Goal: Check status: Check status

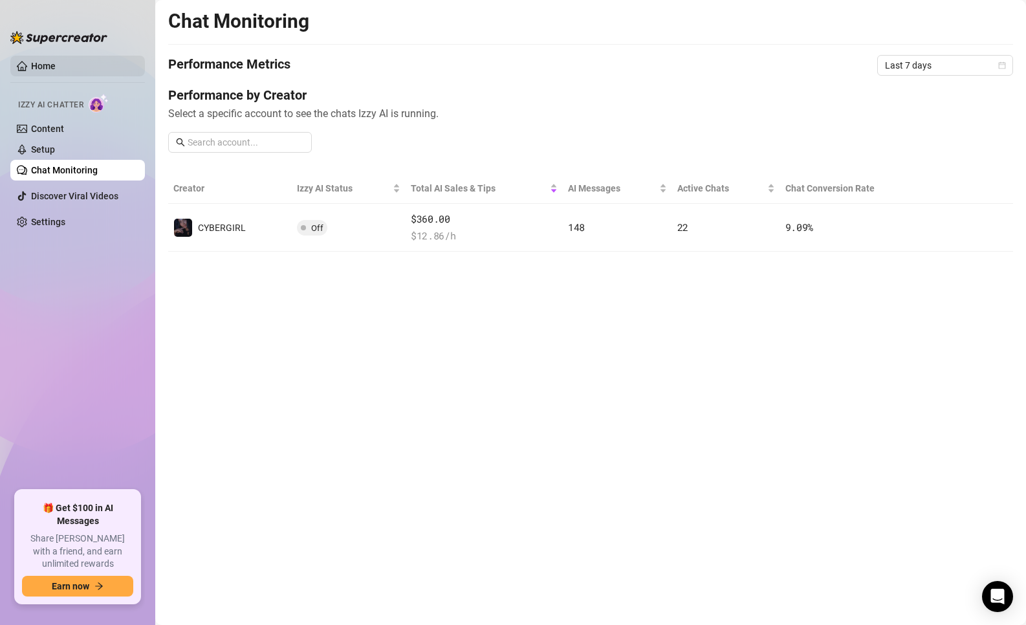
click at [56, 61] on link "Home" at bounding box center [43, 66] width 25 height 10
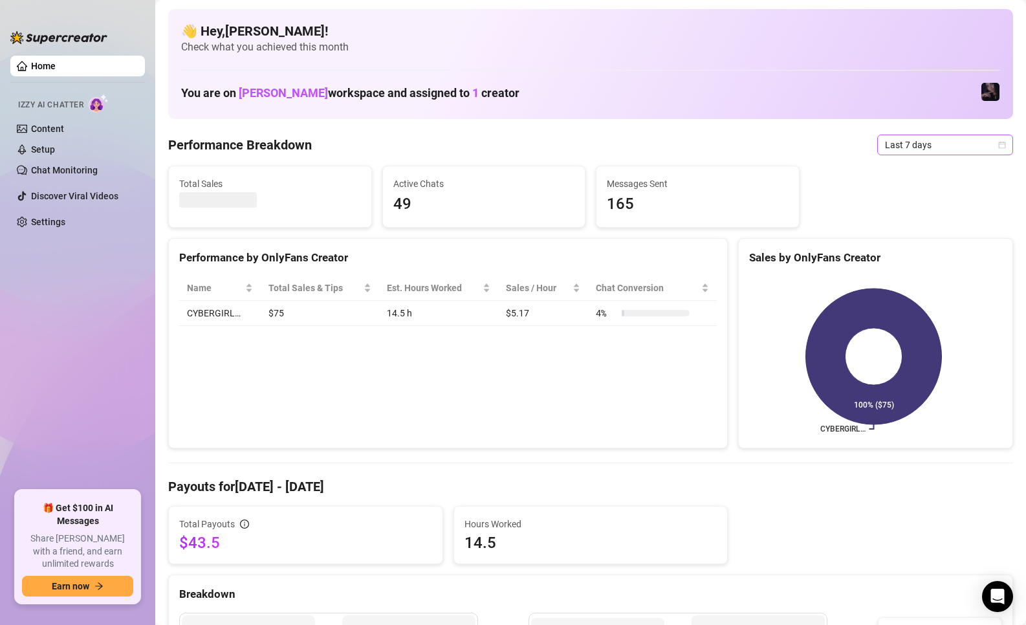
click at [899, 144] on span "Last 7 days" at bounding box center [945, 144] width 120 height 19
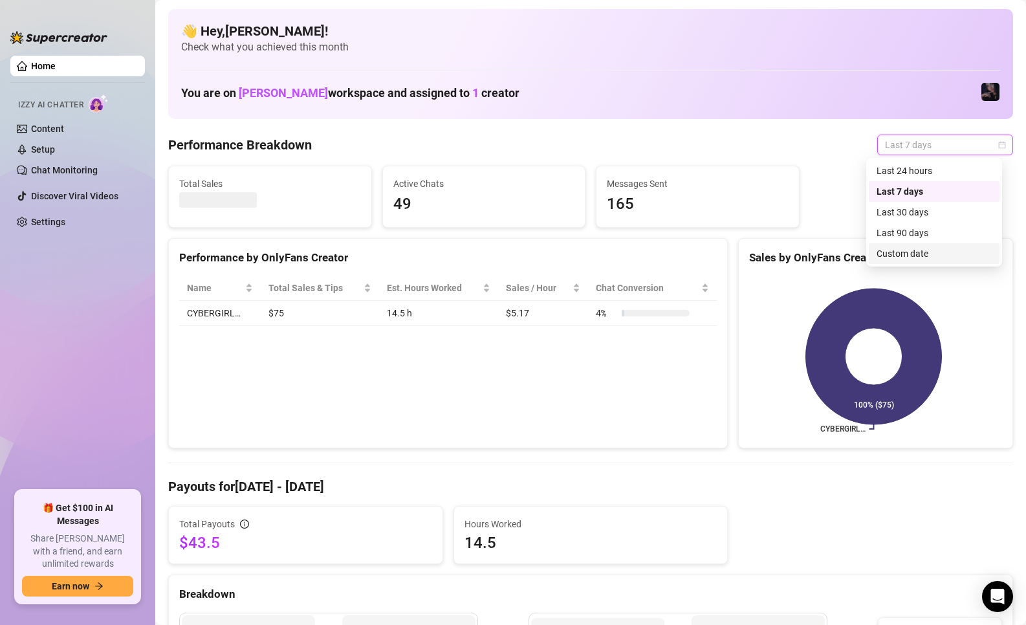
click at [911, 255] on div "Custom date" at bounding box center [934, 254] width 115 height 14
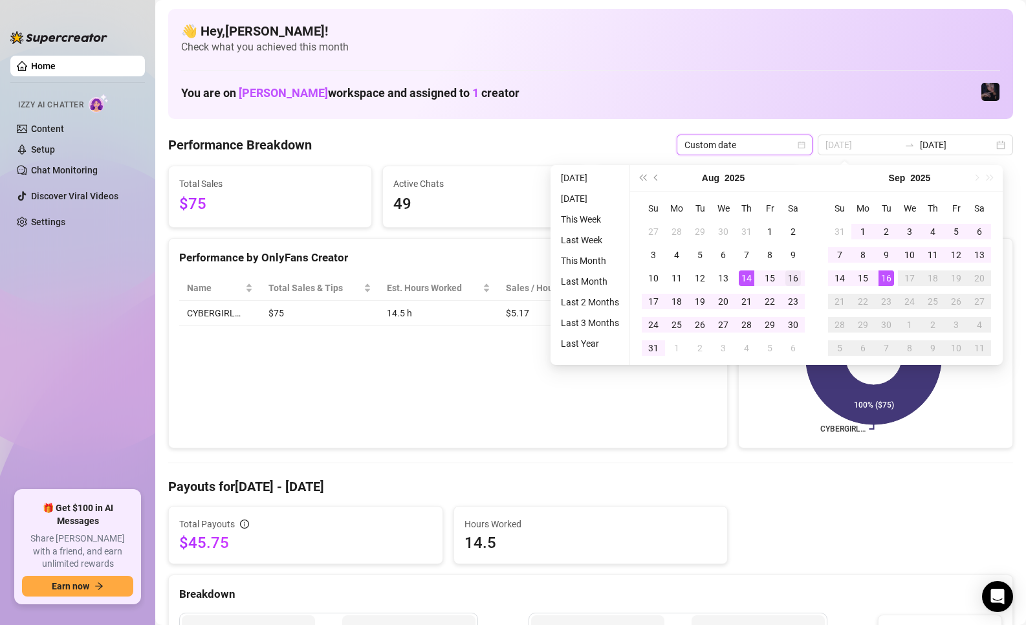
type input "[DATE]"
click at [792, 276] on div "16" at bounding box center [794, 279] width 16 height 16
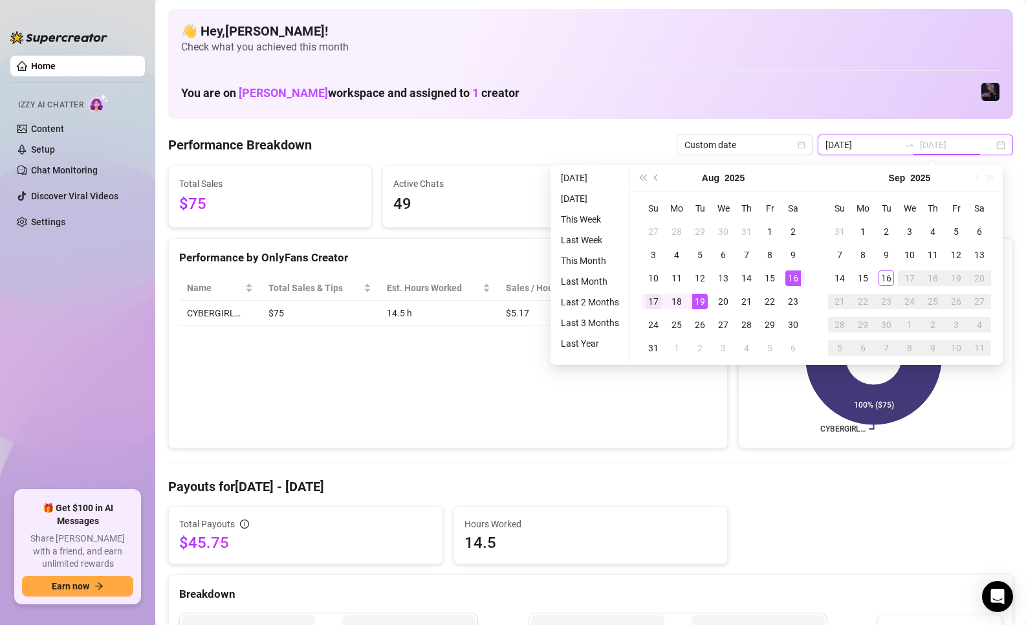
type input "[DATE]"
click at [654, 304] on div "17" at bounding box center [654, 302] width 16 height 16
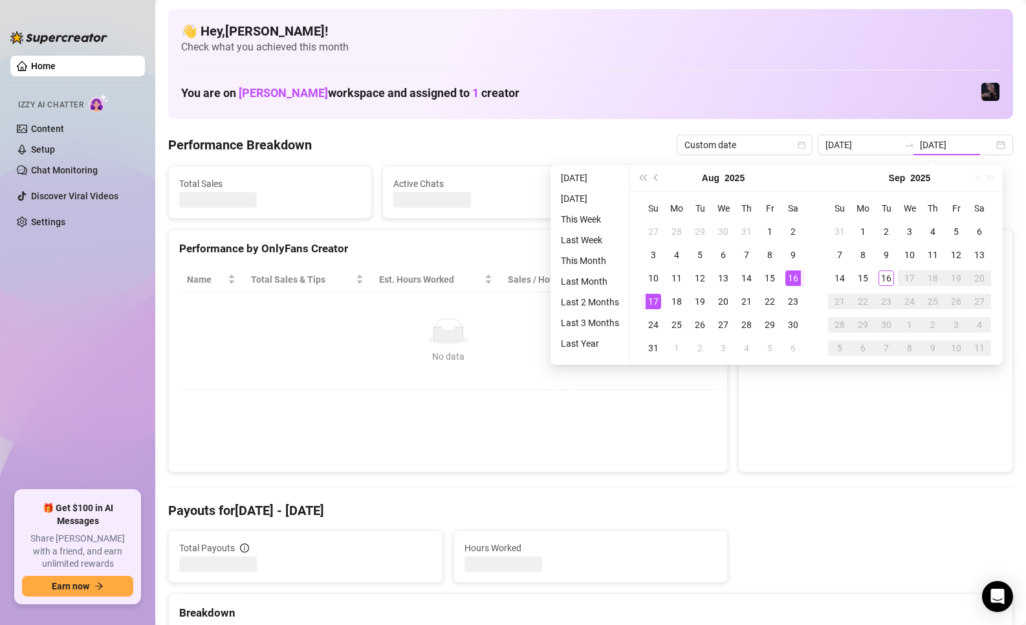
type input "[DATE]"
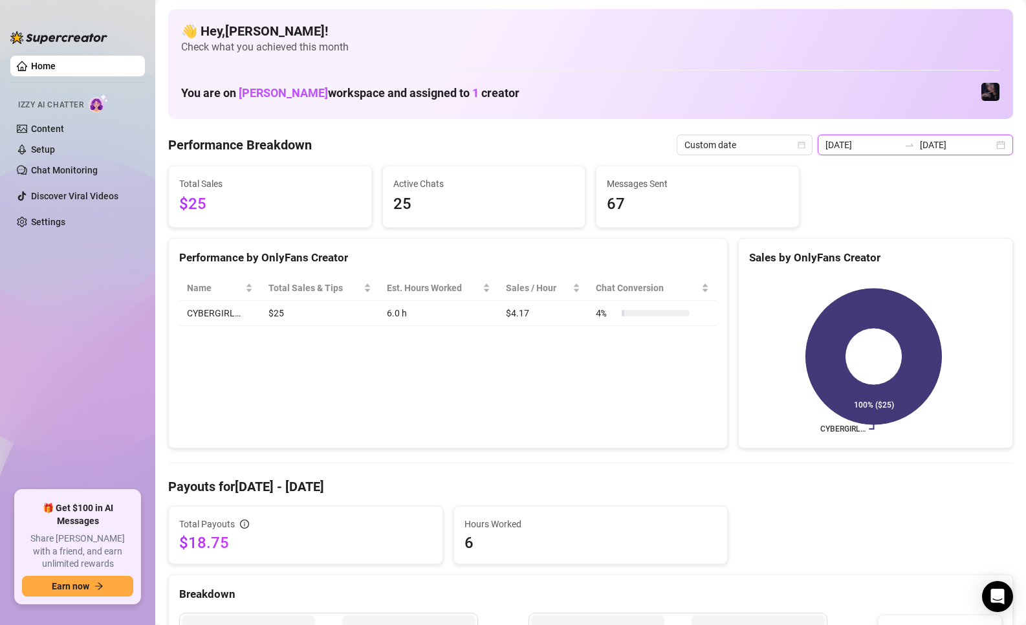
click at [883, 142] on input "[DATE]" at bounding box center [863, 145] width 74 height 14
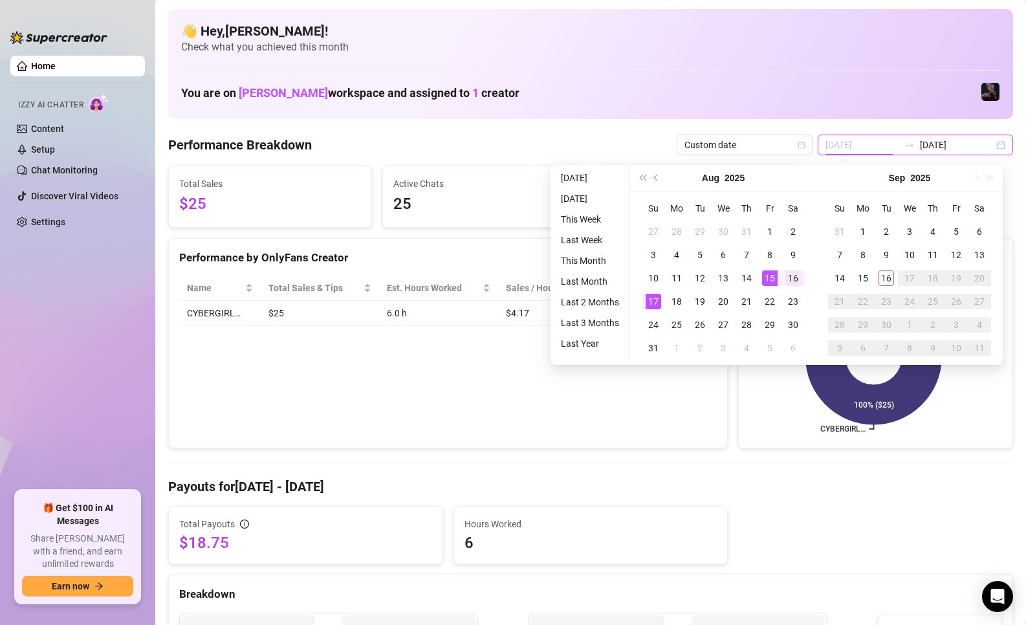
type input "[DATE]"
click at [792, 274] on div "16" at bounding box center [794, 279] width 16 height 16
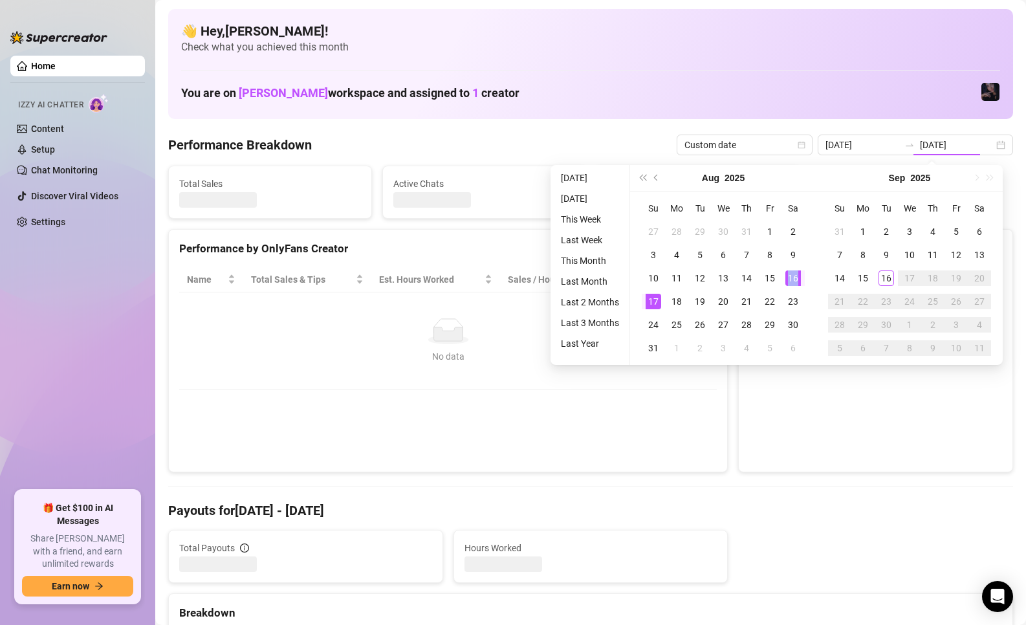
type input "[DATE]"
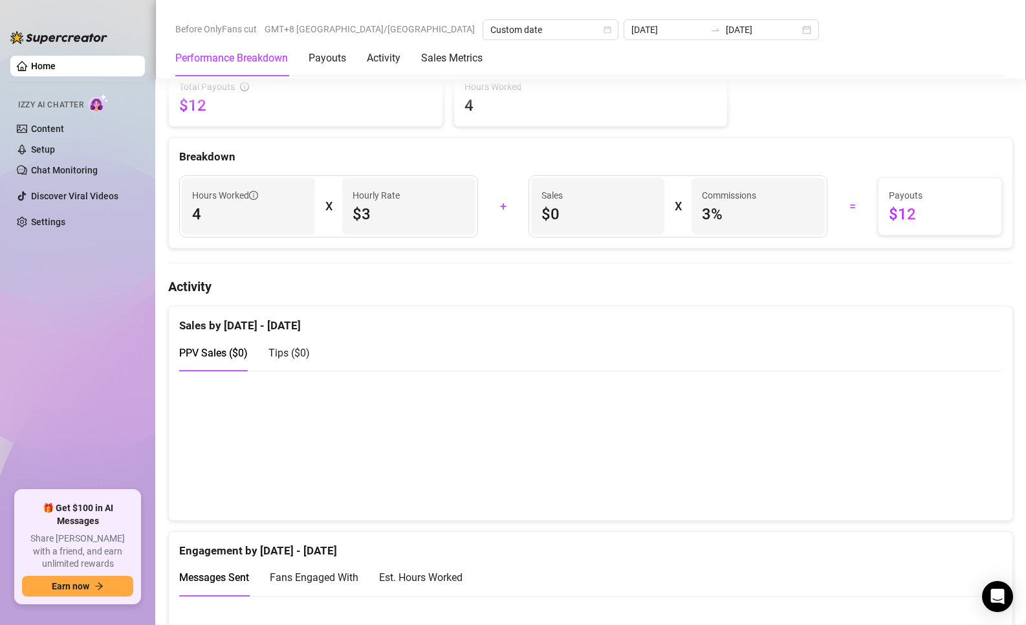
scroll to position [453, 0]
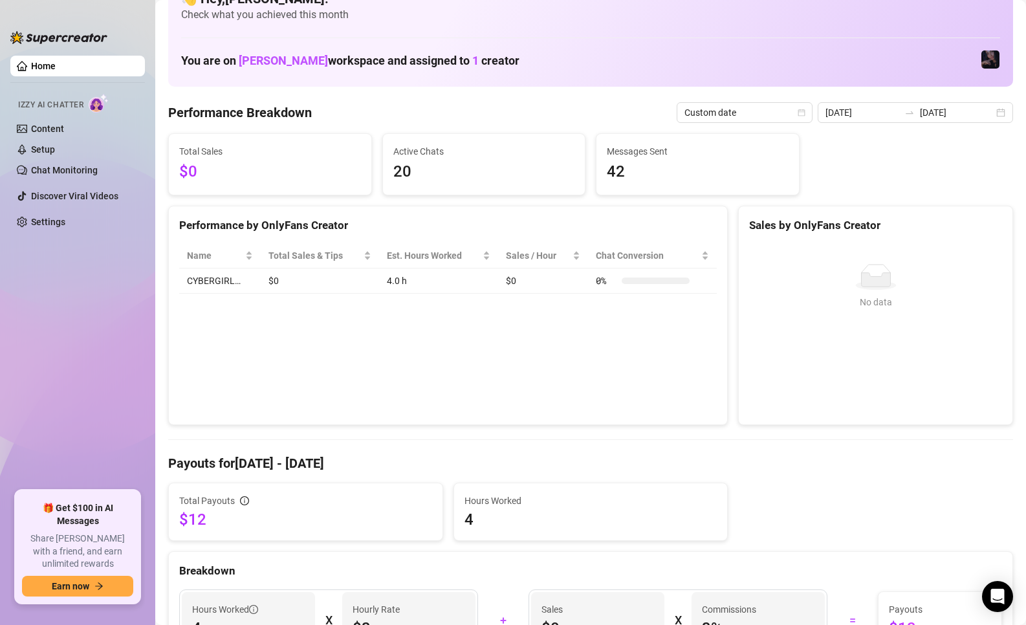
scroll to position [0, 0]
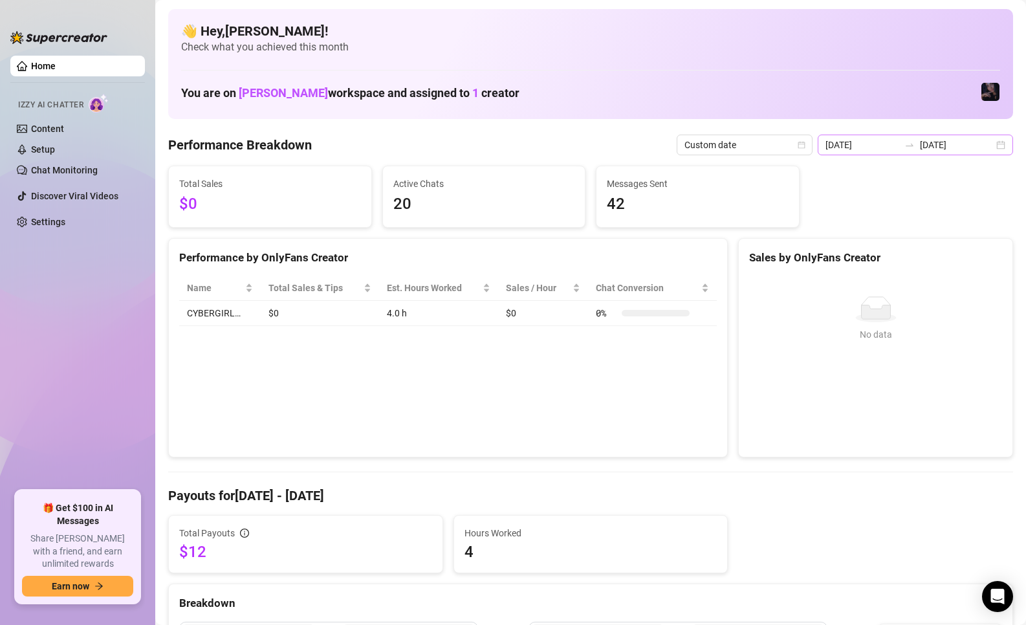
drag, startPoint x: 907, startPoint y: 146, endPoint x: 907, endPoint y: 153, distance: 7.1
click at [907, 146] on icon "swap-right" at bounding box center [910, 145] width 8 height 3
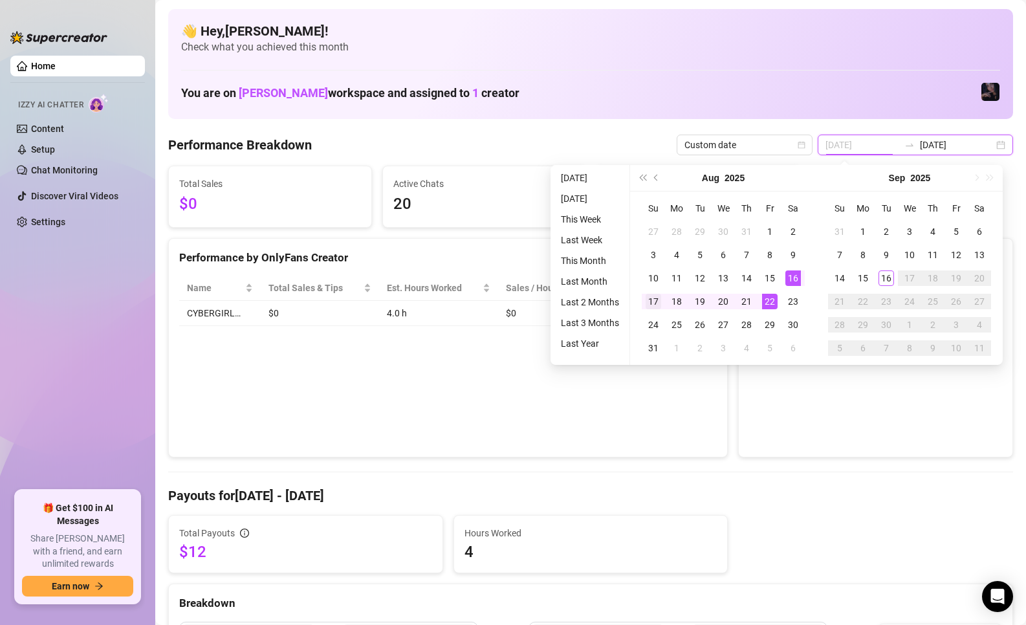
type input "[DATE]"
click at [650, 300] on div "17" at bounding box center [654, 302] width 16 height 16
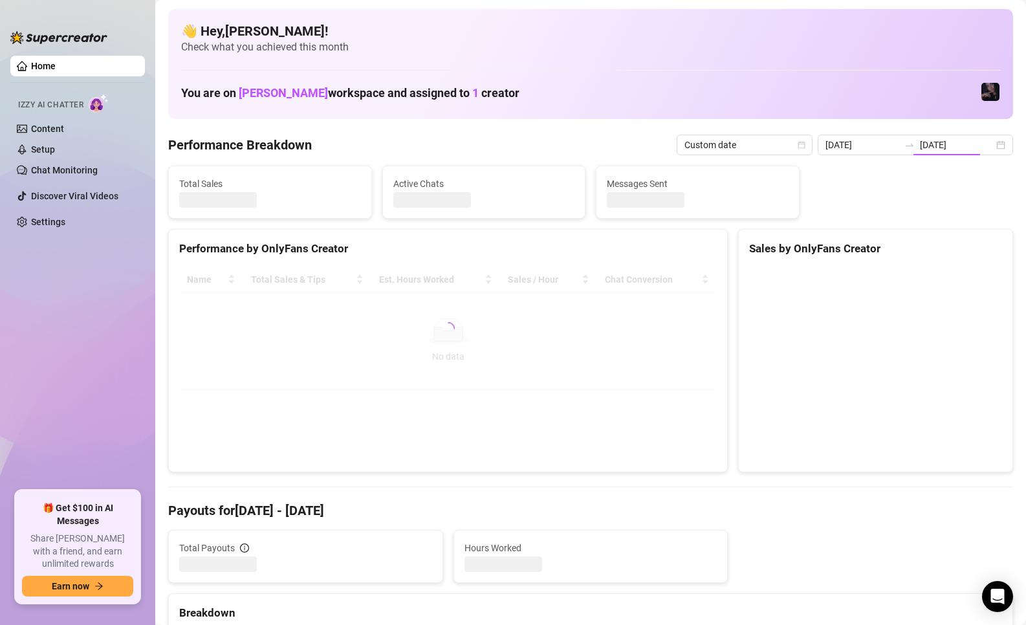
type input "[DATE]"
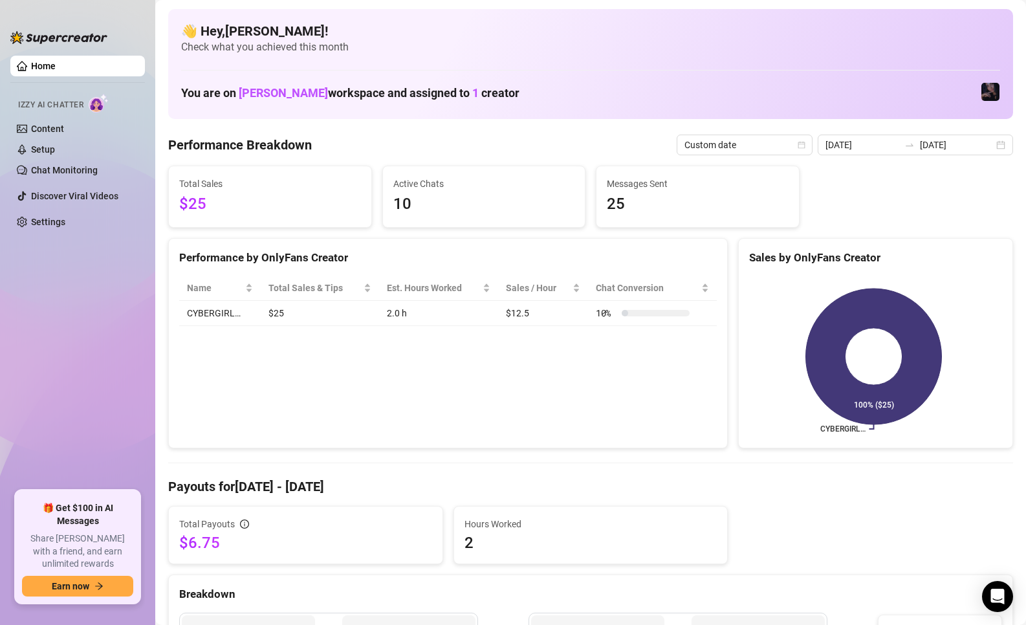
scroll to position [324, 0]
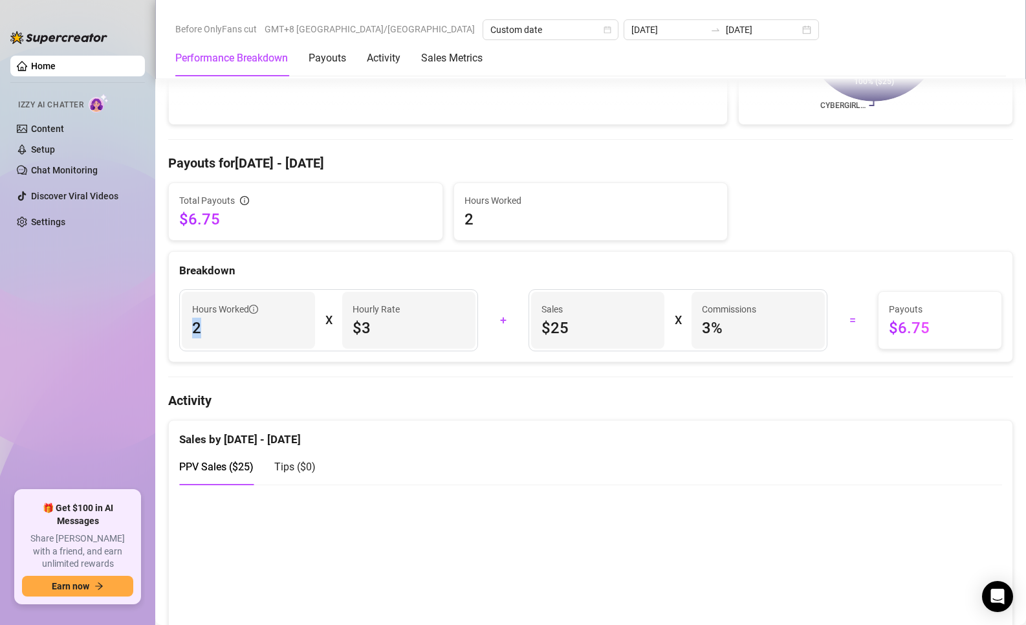
drag, startPoint x: 249, startPoint y: 338, endPoint x: 172, endPoint y: 337, distance: 76.4
click at [172, 337] on div "Hours Worked 2 X Hourly Rate $3" at bounding box center [329, 320] width 315 height 62
click at [228, 331] on span "2" at bounding box center [248, 328] width 113 height 21
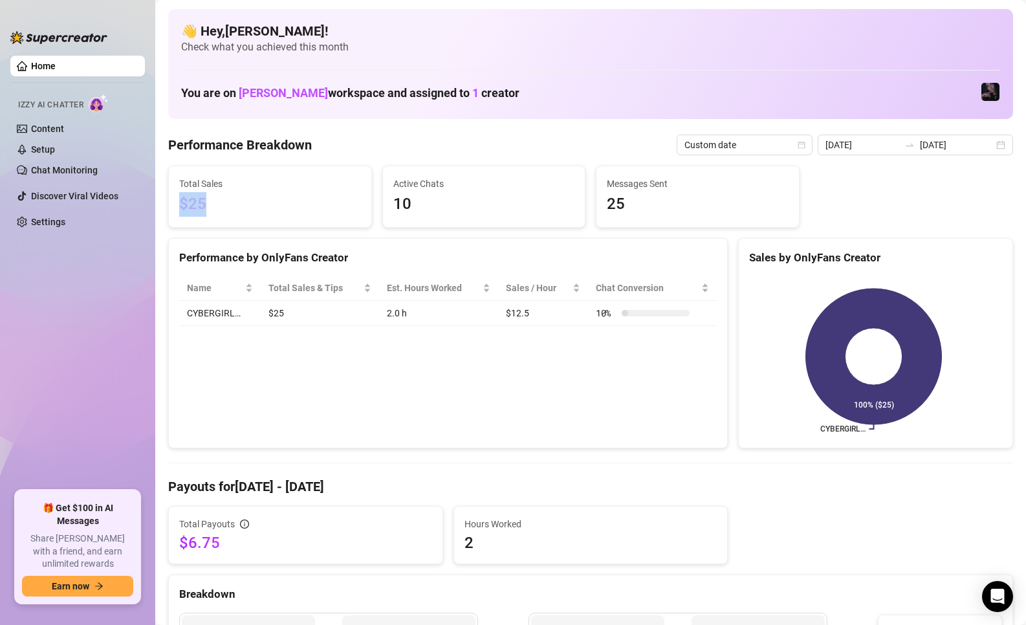
drag, startPoint x: 236, startPoint y: 197, endPoint x: 177, endPoint y: 204, distance: 59.3
click at [177, 204] on div "Total Sales $25" at bounding box center [270, 196] width 203 height 61
click at [220, 204] on span "$25" at bounding box center [270, 204] width 182 height 25
